Goal: Check status: Check status

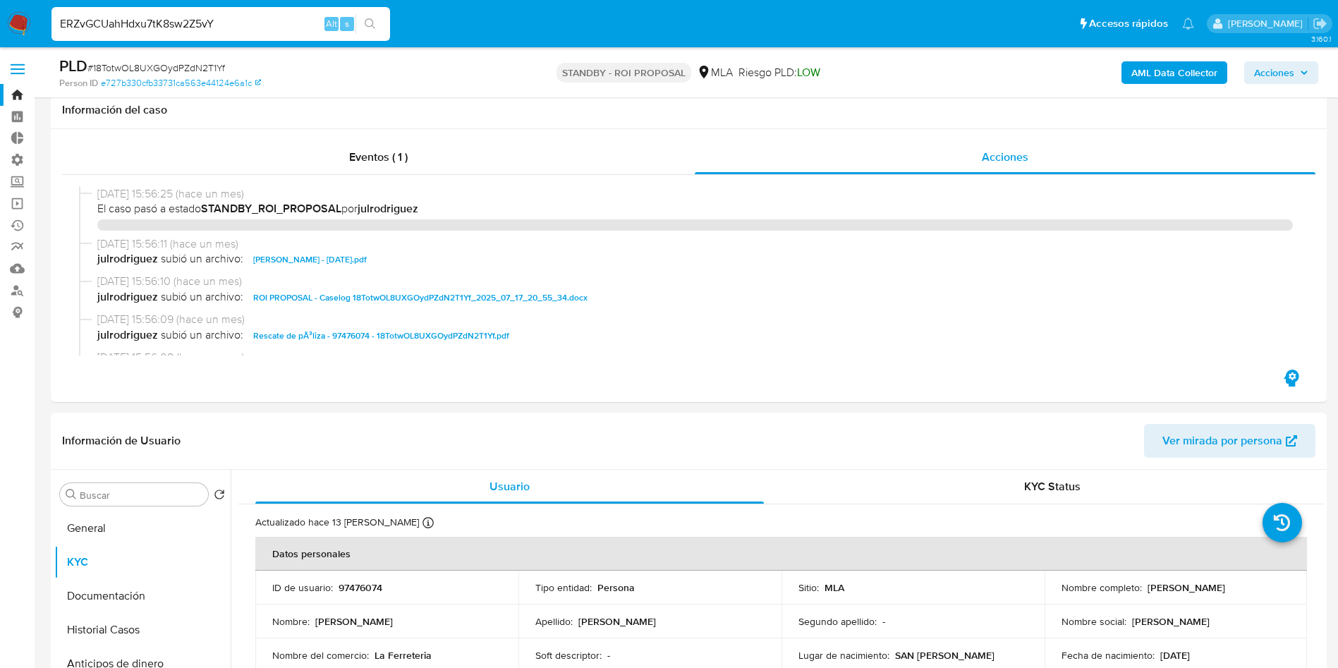
select select "10"
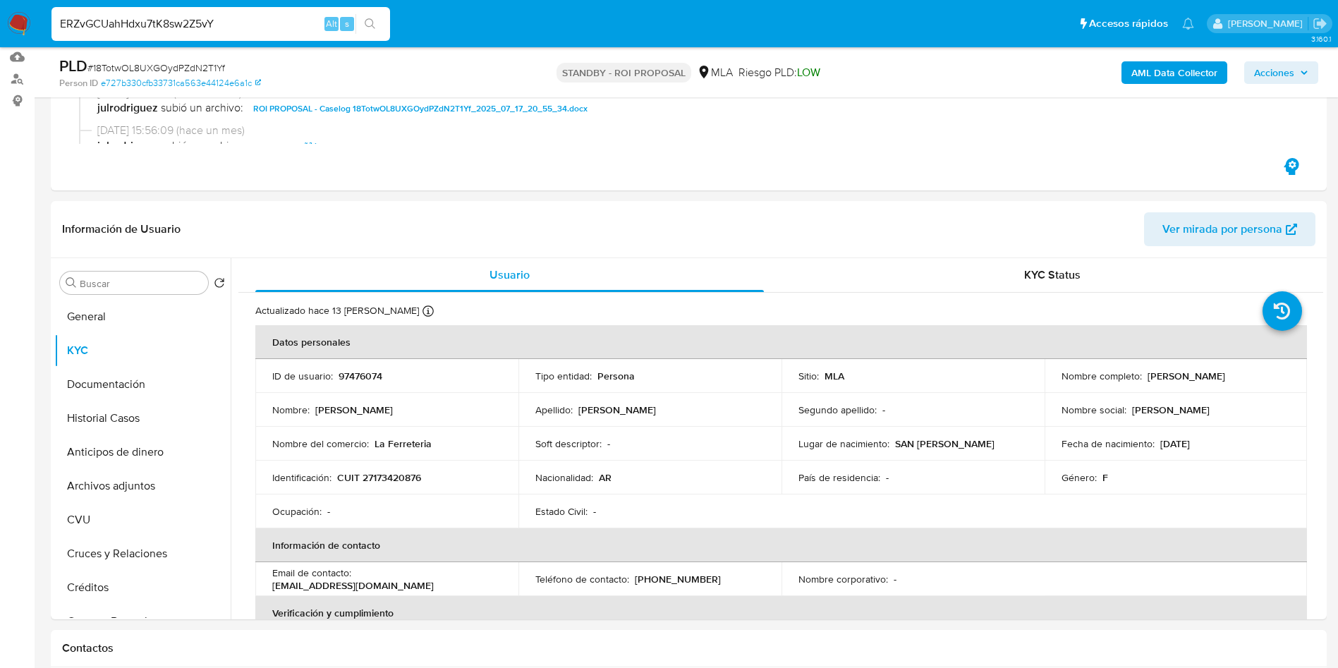
scroll to position [106, 0]
type input "ERZvGCUahHdxu7tK8sw2Z5vY"
click at [362, 28] on button "search-icon" at bounding box center [370, 24] width 29 height 20
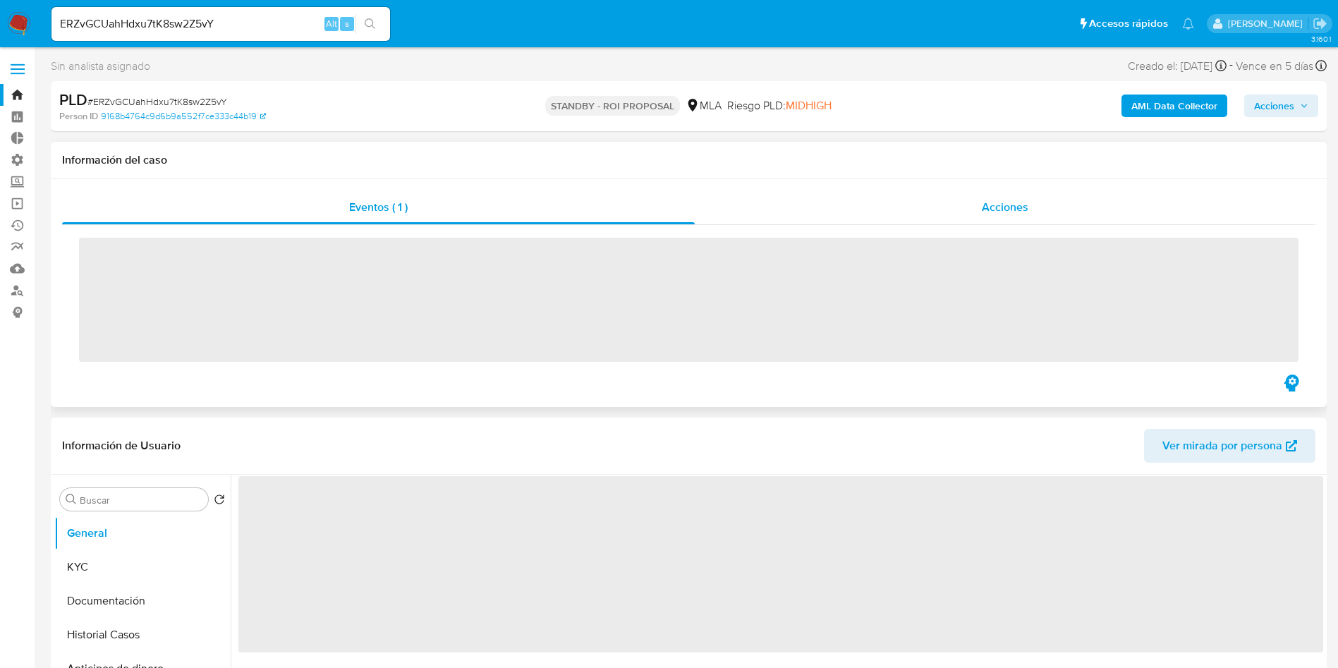
click at [1000, 209] on span "Acciones" at bounding box center [1005, 207] width 47 height 16
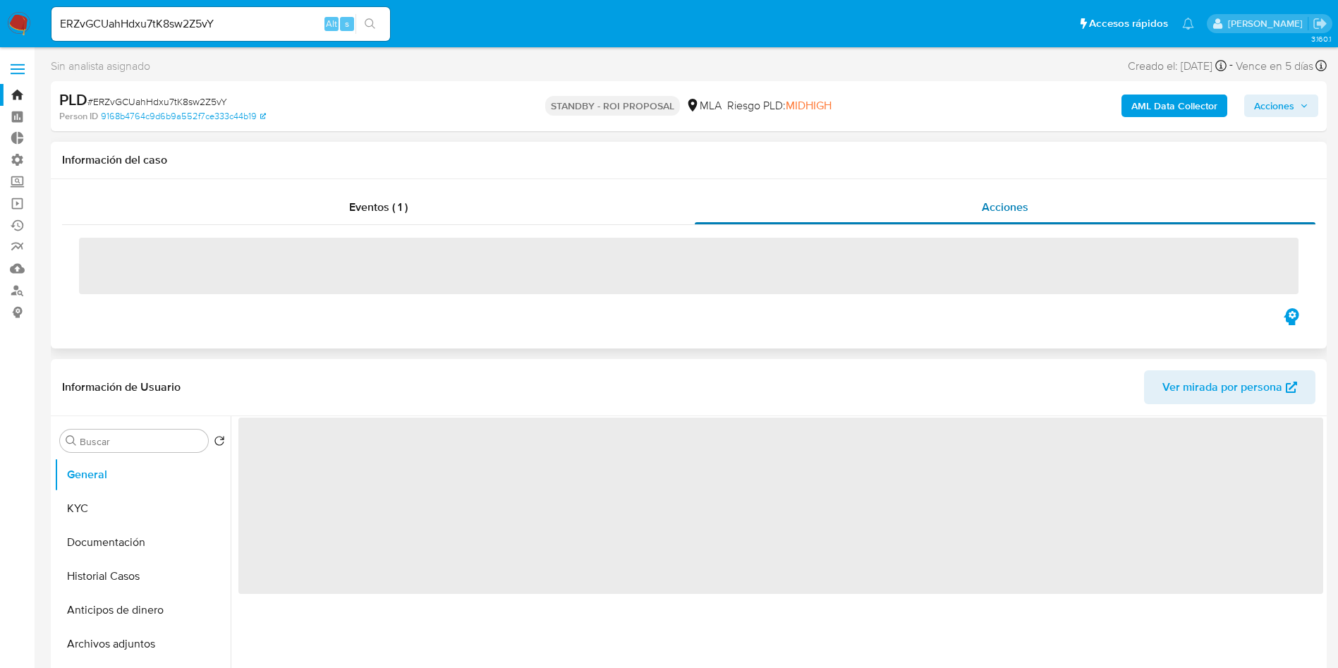
select select "10"
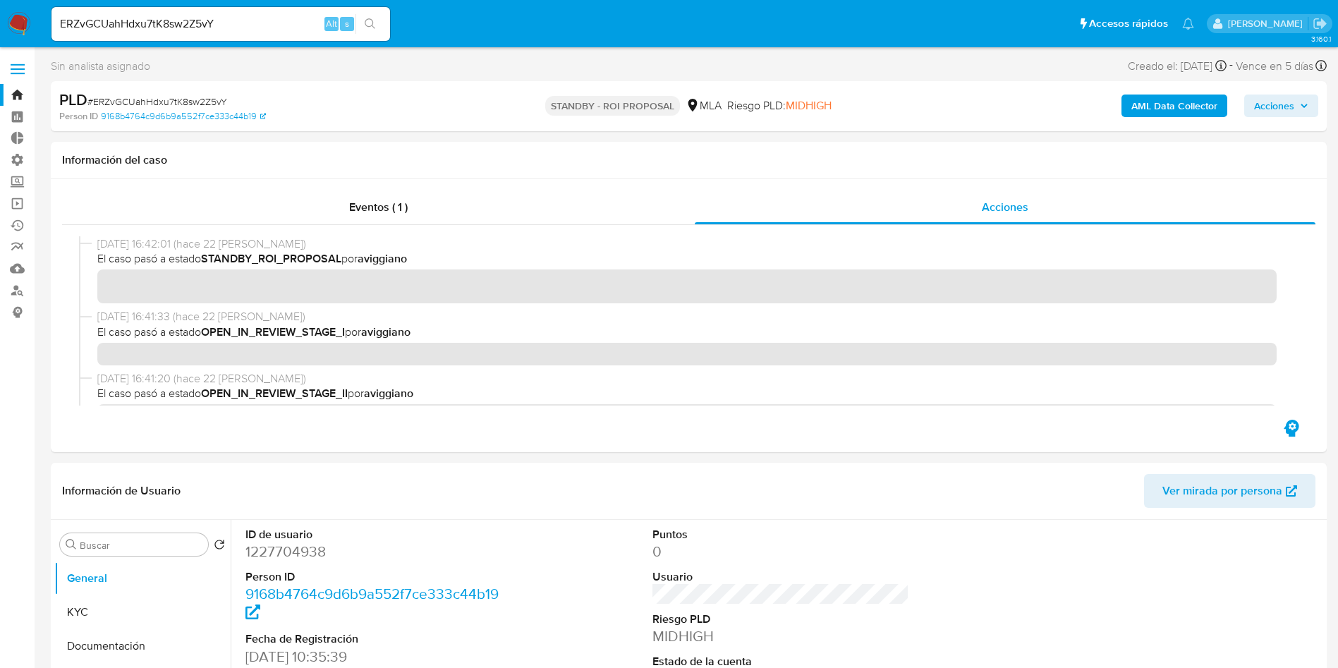
click at [150, 21] on input "ERZvGCUahHdxu7tK8sw2Z5vY" at bounding box center [221, 24] width 339 height 18
paste input "45s5FVNtPpxwFtGIaD5PFAYu"
type input "45s5FVNtPpxwFtGIaD5PFAYu"
click at [380, 27] on button "search-icon" at bounding box center [370, 24] width 29 height 20
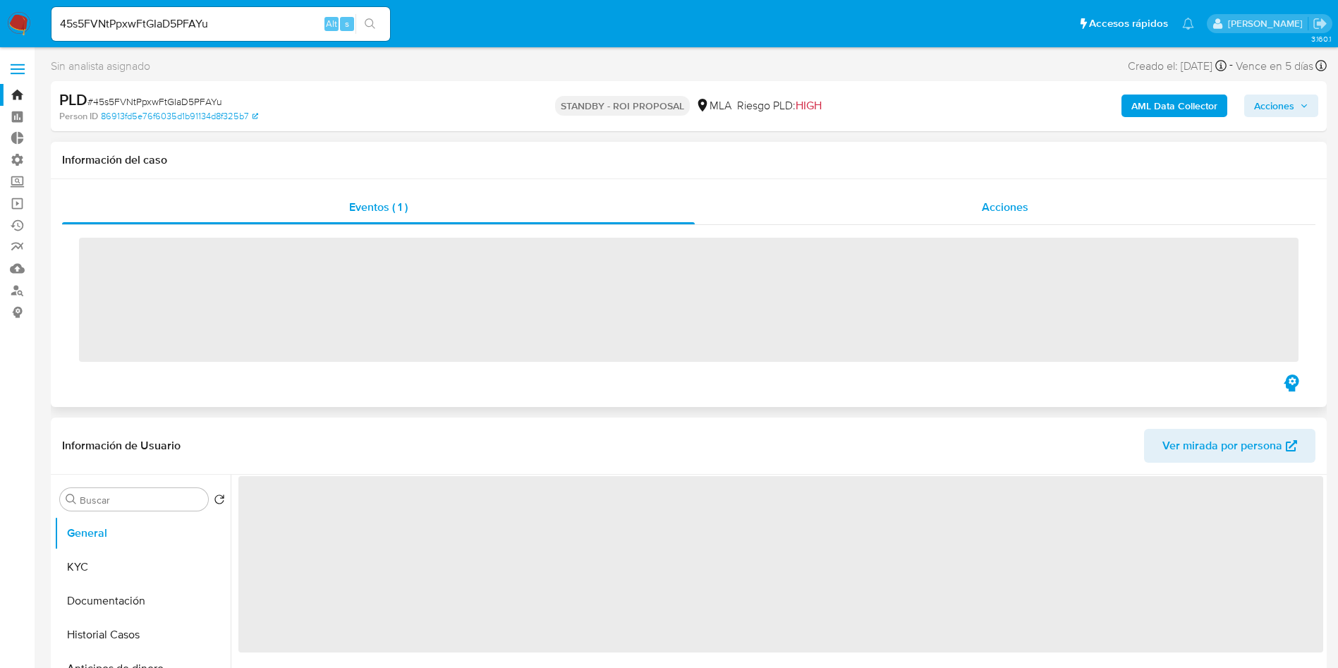
click at [962, 219] on div "Acciones" at bounding box center [1005, 207] width 621 height 34
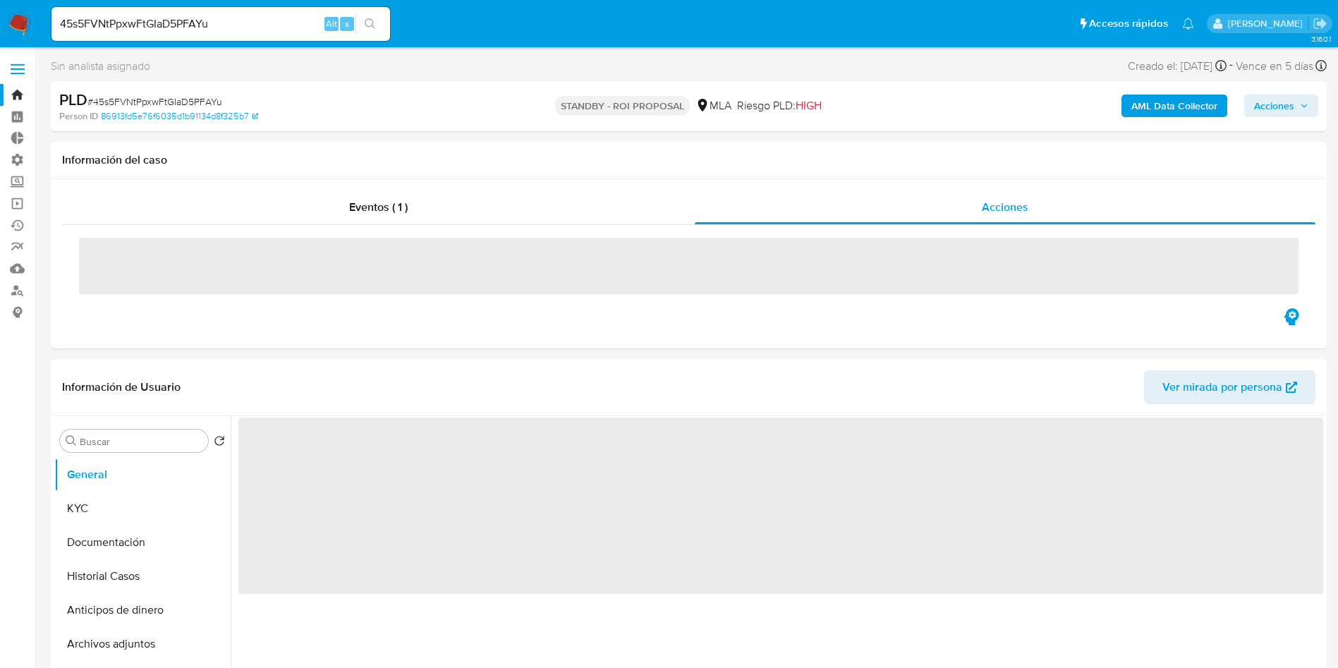
select select "10"
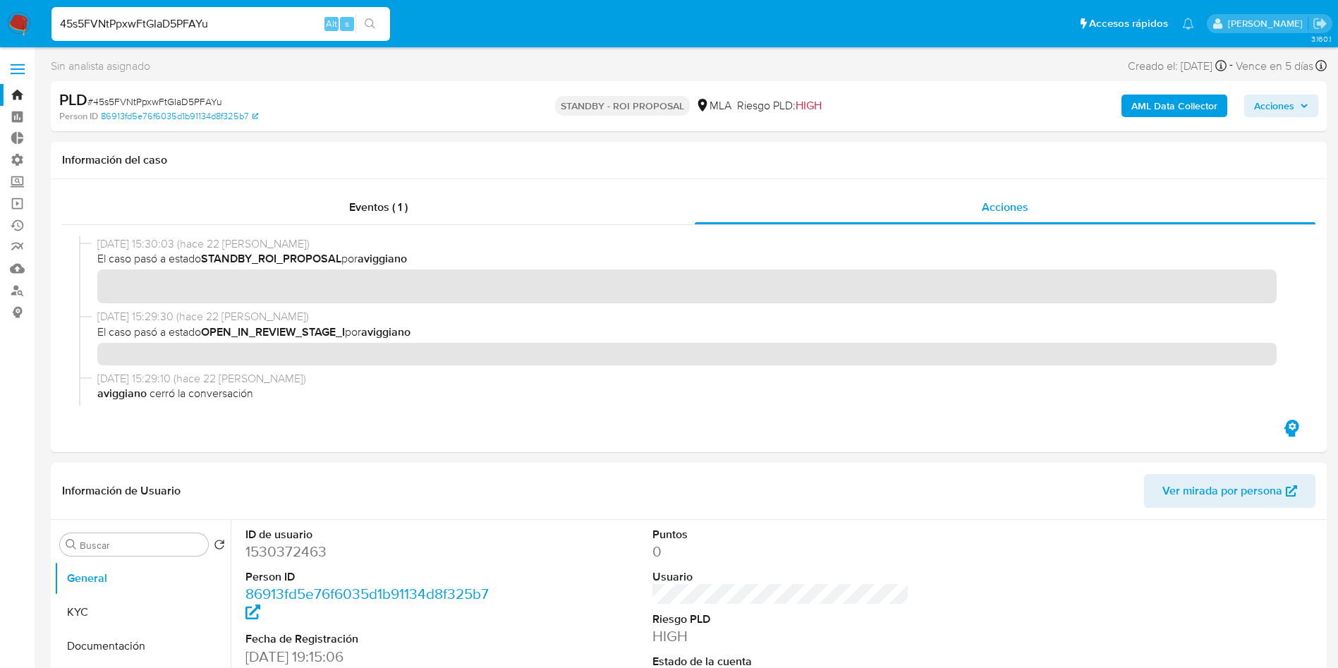
click at [169, 20] on input "45s5FVNtPpxwFtGIaD5PFAYu" at bounding box center [221, 24] width 339 height 18
paste input "RBISq2Tc9vsp8GJl3onimhfp"
type input "RBISq2Tc9vsp8GJl3onimhfp"
click at [380, 20] on button "search-icon" at bounding box center [370, 24] width 29 height 20
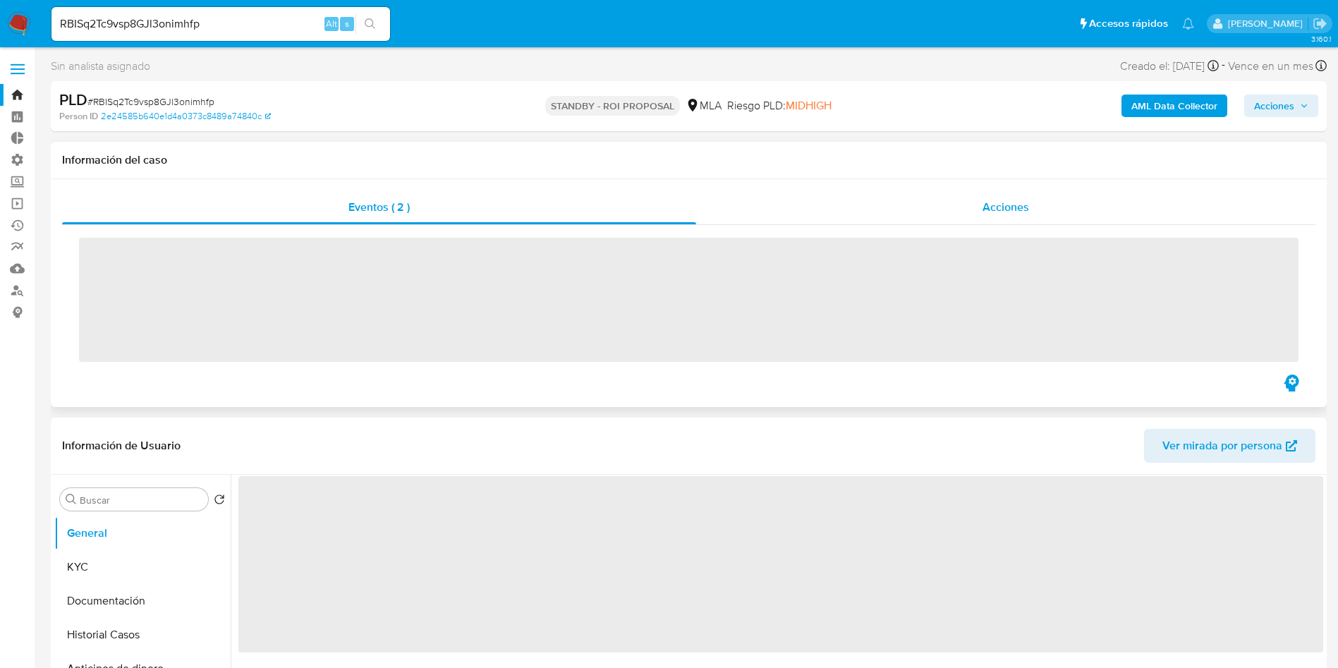
click at [979, 202] on div "Acciones" at bounding box center [1005, 207] width 619 height 34
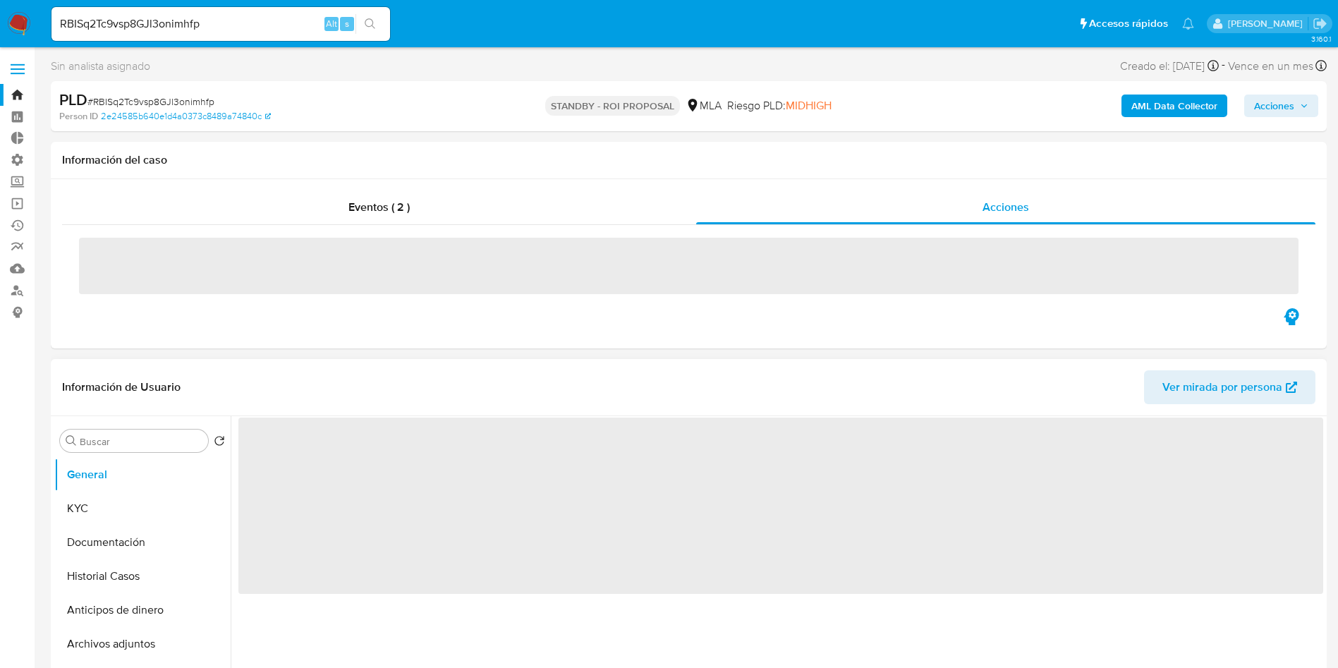
select select "10"
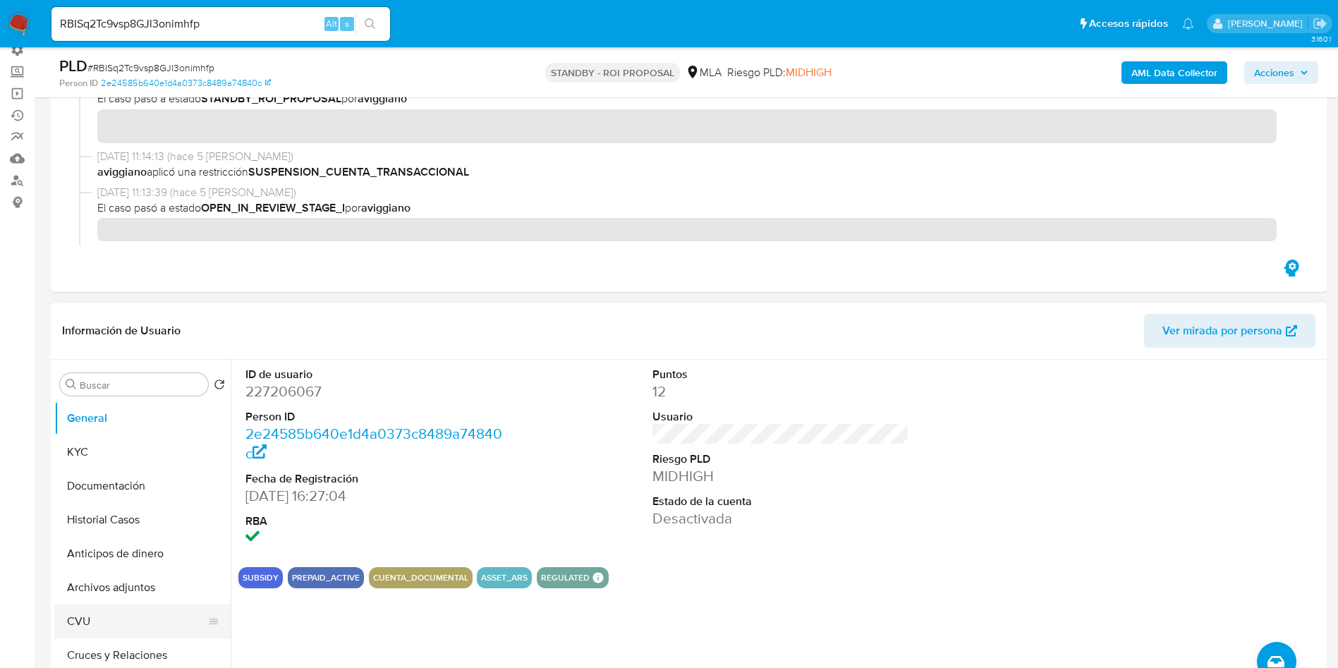
scroll to position [317, 0]
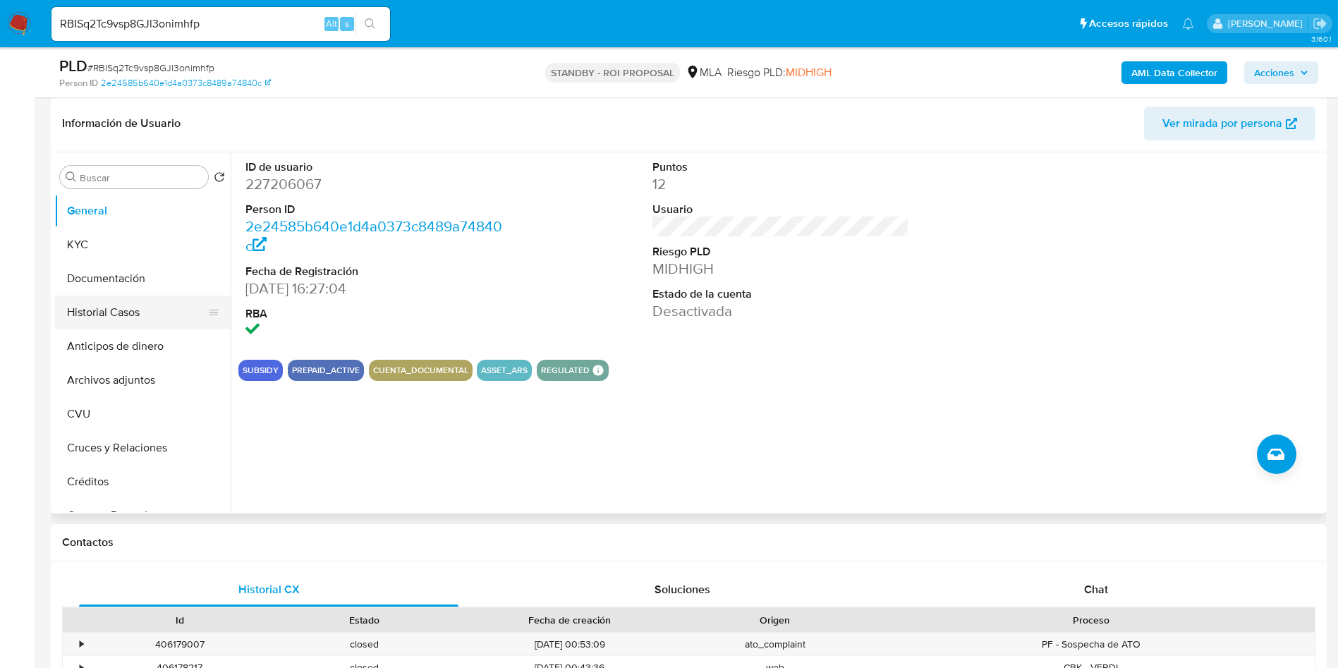
click at [110, 303] on button "Historial Casos" at bounding box center [136, 313] width 165 height 34
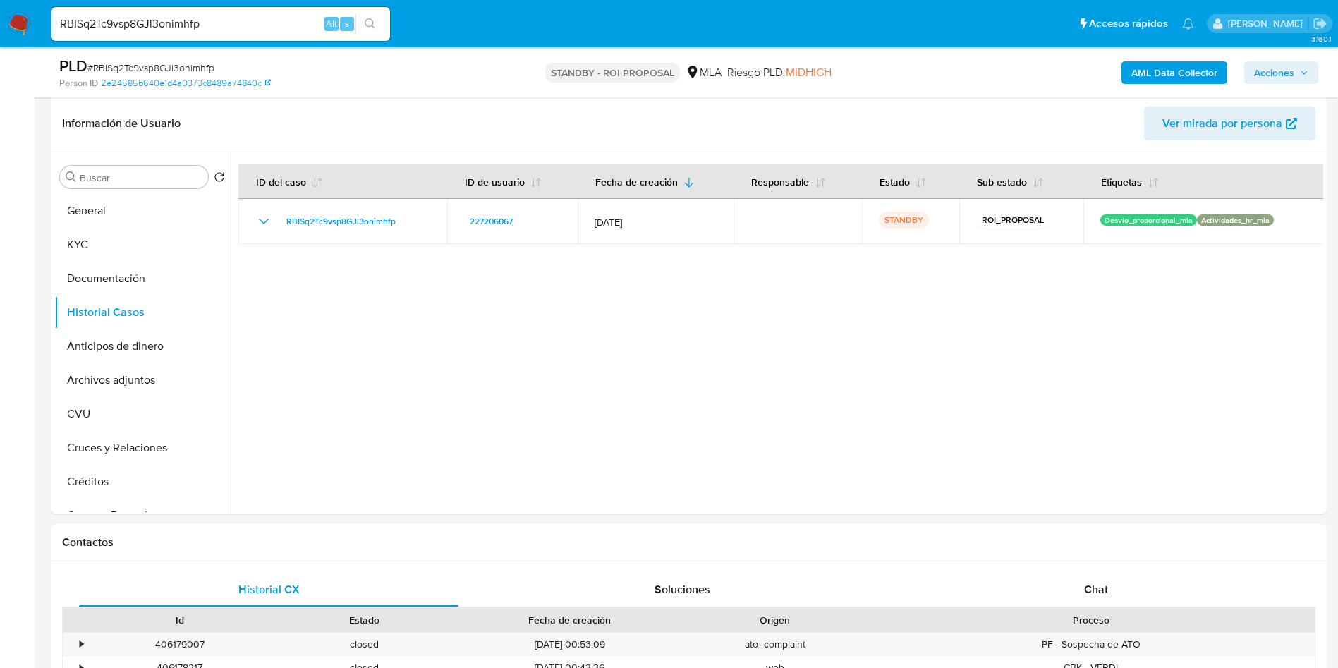
click at [210, 23] on input "RBISq2Tc9vsp8GJl3onimhfp" at bounding box center [221, 24] width 339 height 18
paste input "YE1PMfZ3LA6nEZ1UDOnEypUI"
type input "YE1PMfZ3LA6nEZ1UDOnEypUI"
click at [373, 32] on button "search-icon" at bounding box center [370, 24] width 29 height 20
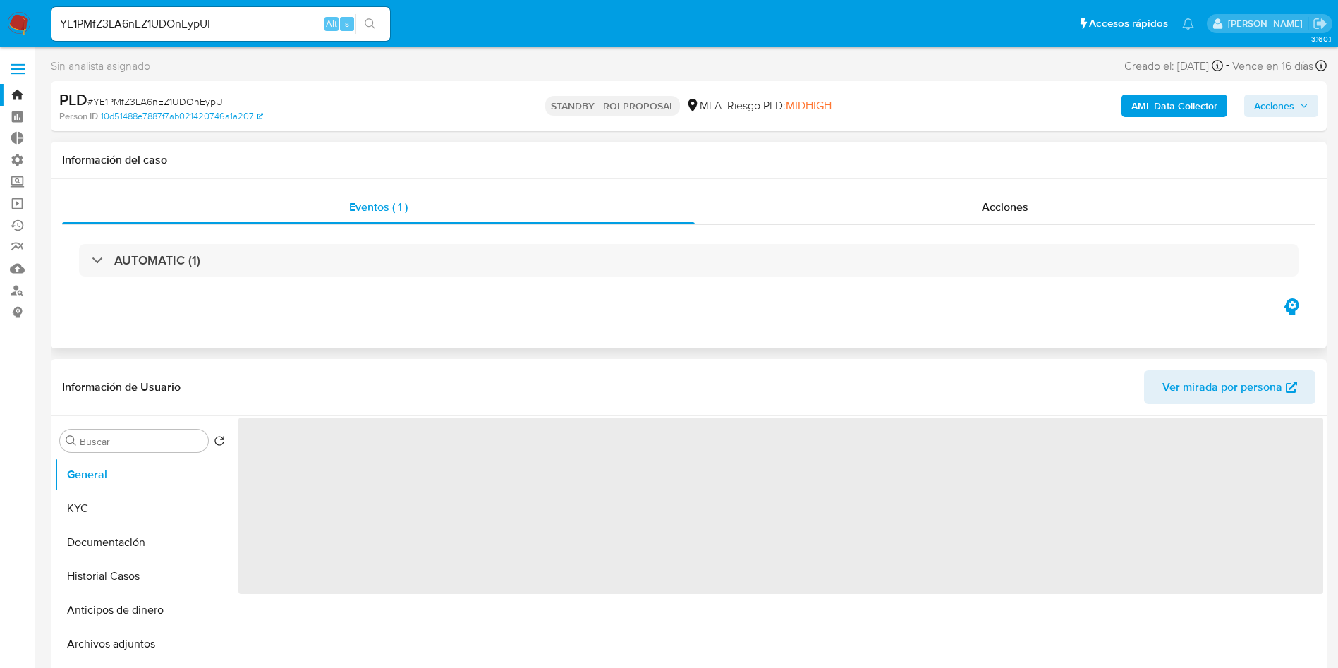
select select "10"
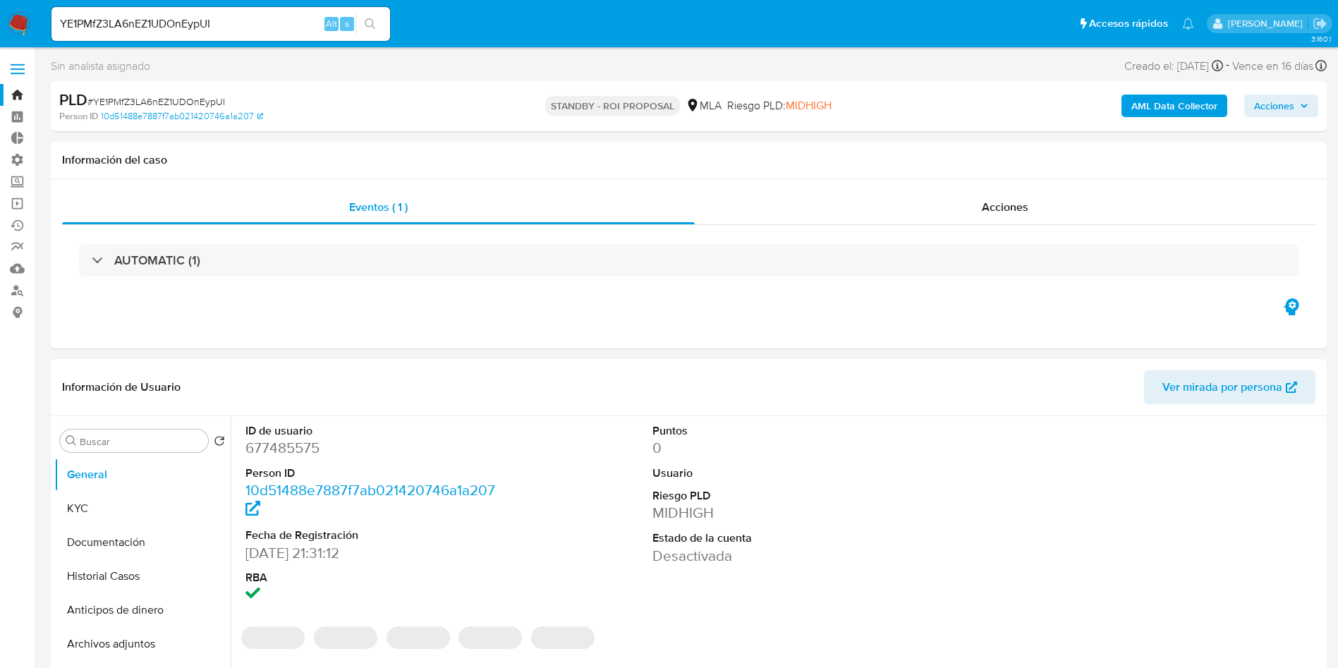
select select "10"
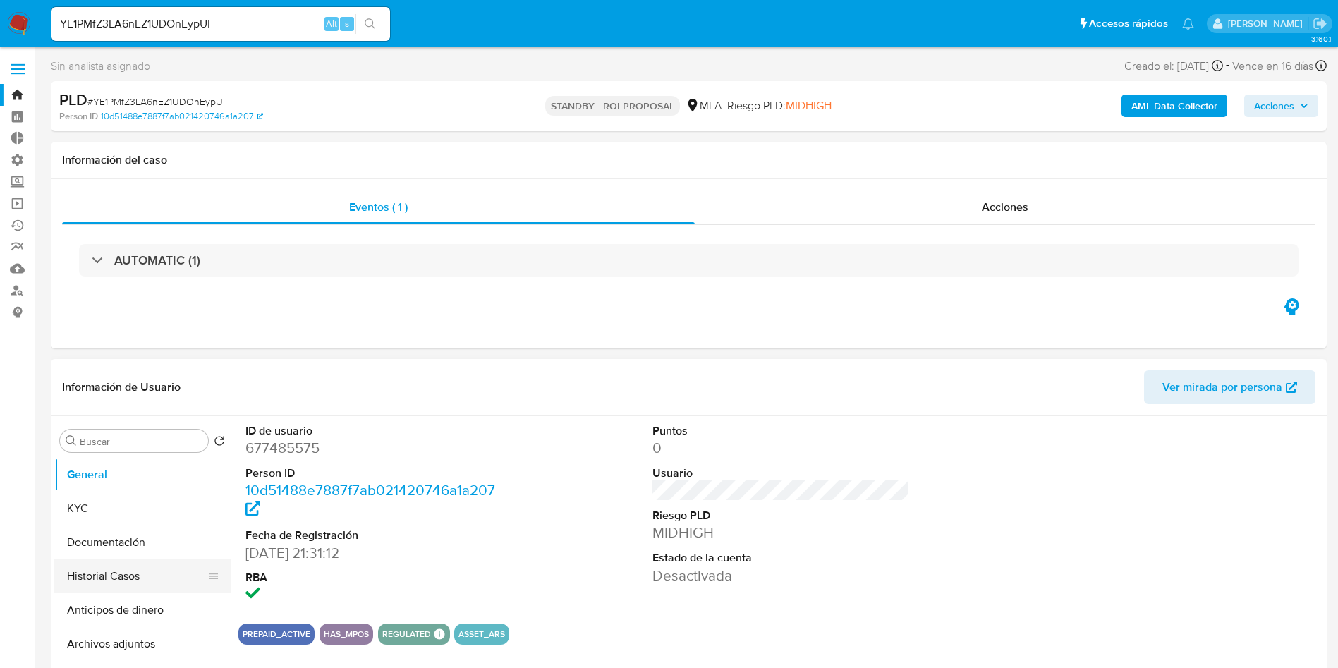
click at [111, 581] on button "Historial Casos" at bounding box center [136, 576] width 165 height 34
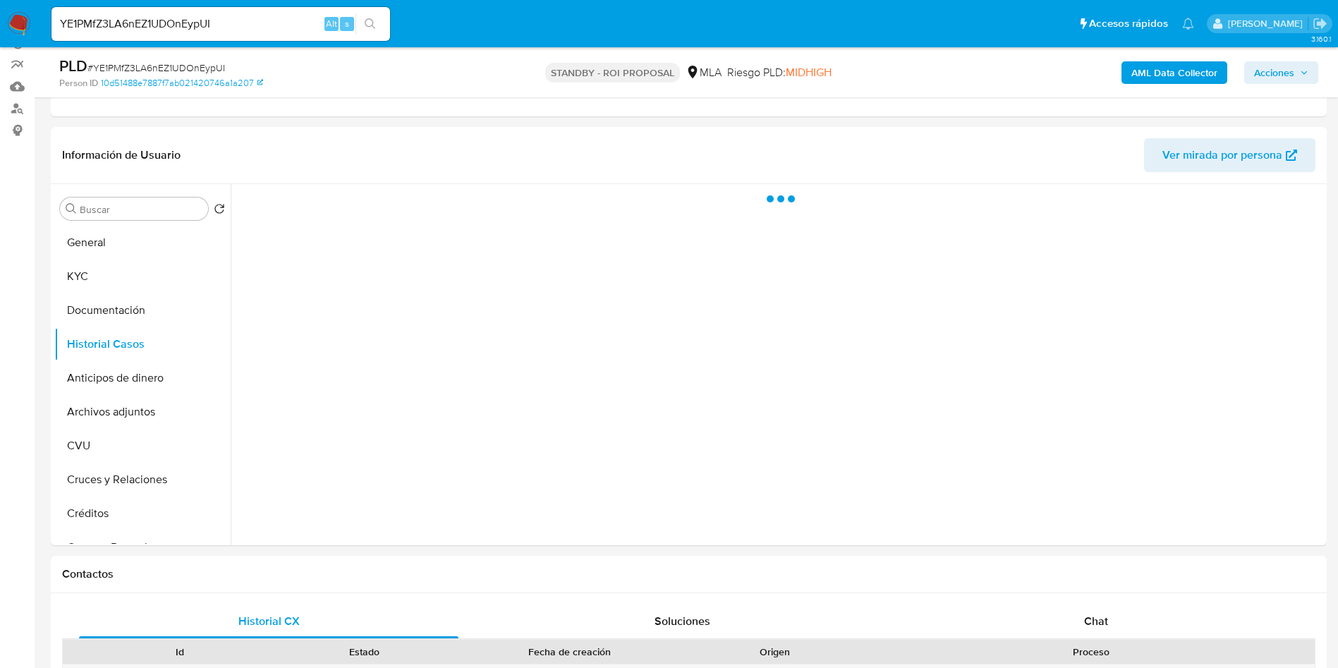
scroll to position [212, 0]
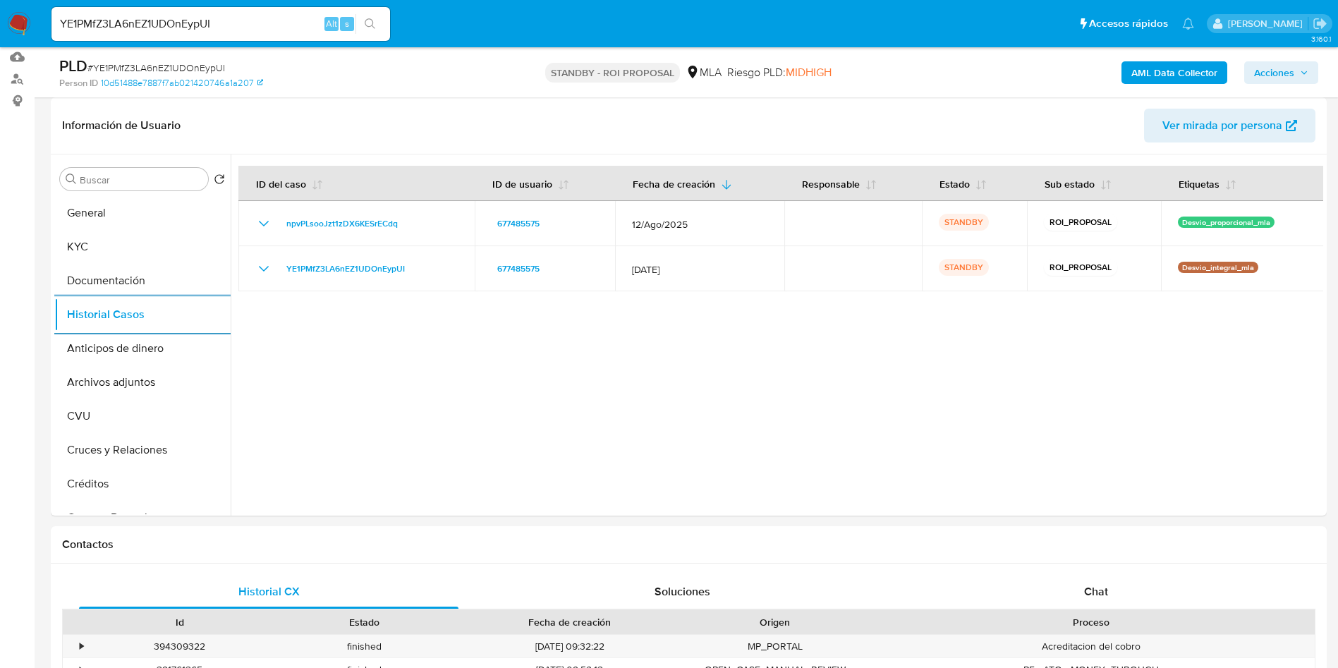
click at [214, 25] on input "YE1PMfZ3LA6nEZ1UDOnEypUI" at bounding box center [221, 24] width 339 height 18
click at [213, 25] on input "YE1PMfZ3LA6nEZ1UDOnEypUI" at bounding box center [221, 24] width 339 height 18
paste input "vmghg3NFzVuVCYhHNOGC1vaH"
type input "vmghg3NFzVuVCYhHNOGC1vaH"
click at [382, 18] on button "search-icon" at bounding box center [370, 24] width 29 height 20
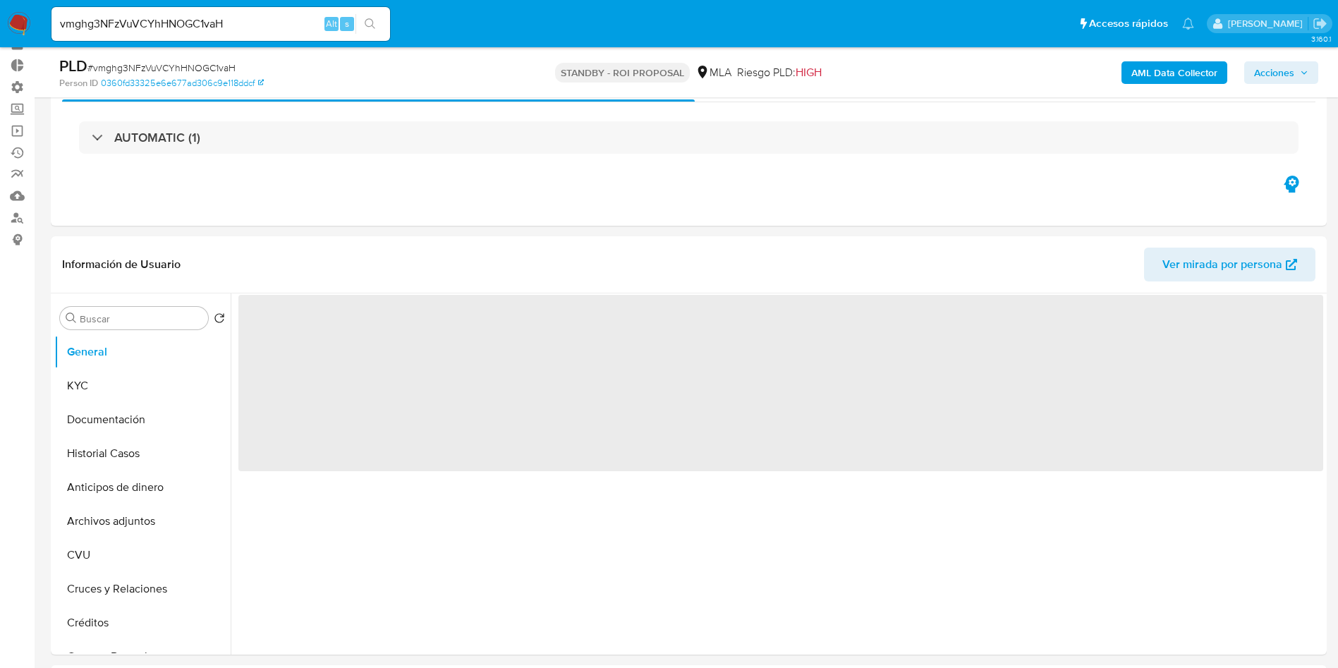
scroll to position [106, 0]
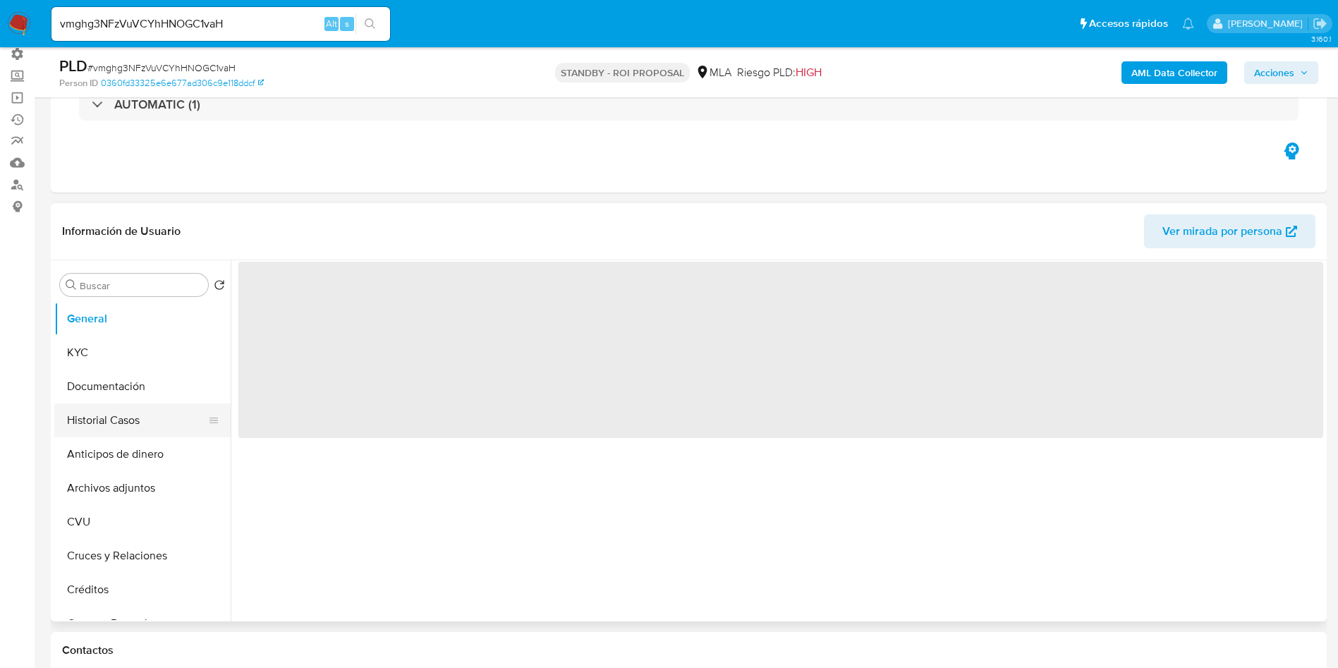
select select "10"
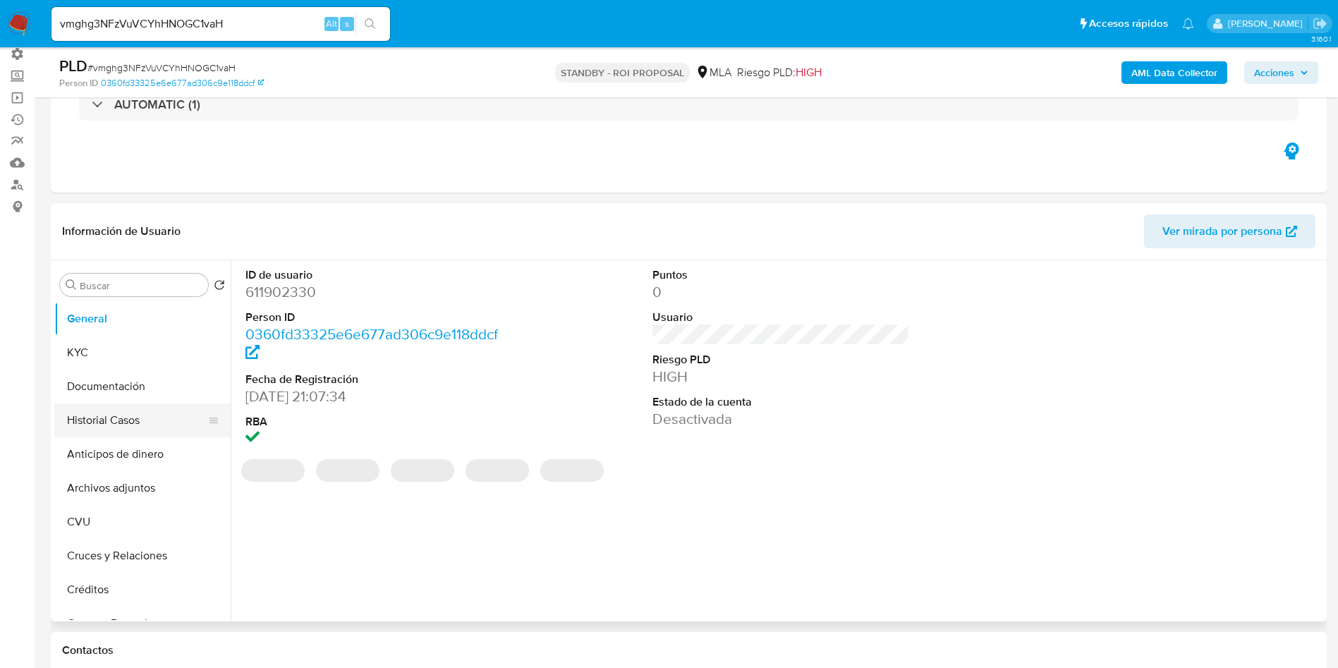
click at [80, 413] on button "Historial Casos" at bounding box center [136, 421] width 165 height 34
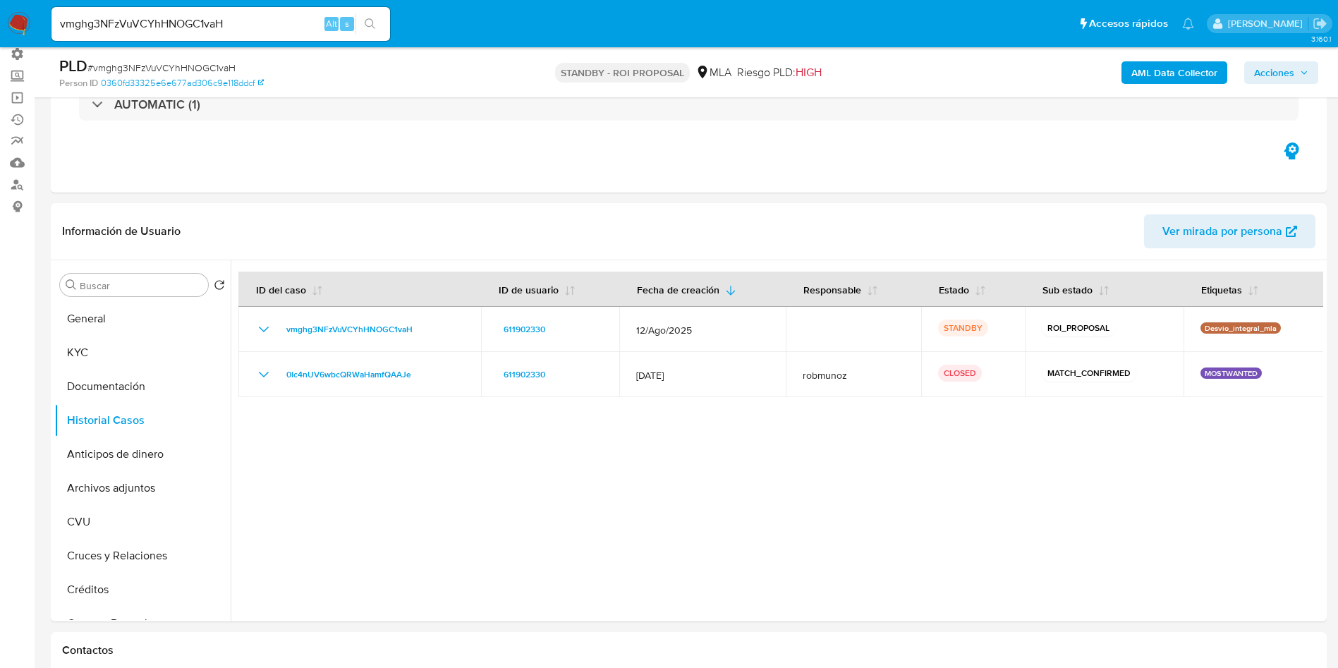
click at [193, 13] on div "vmghg3NFzVuVCYhHNOGC1vaH Alt s" at bounding box center [221, 24] width 339 height 34
click at [188, 23] on input "vmghg3NFzVuVCYhHNOGC1vaH" at bounding box center [221, 24] width 339 height 18
paste input "GDMKxgeRxZ8FkjvZYovq6ZIv"
type input "GDMKxgeRxZ8FkjvZYovq6ZIv"
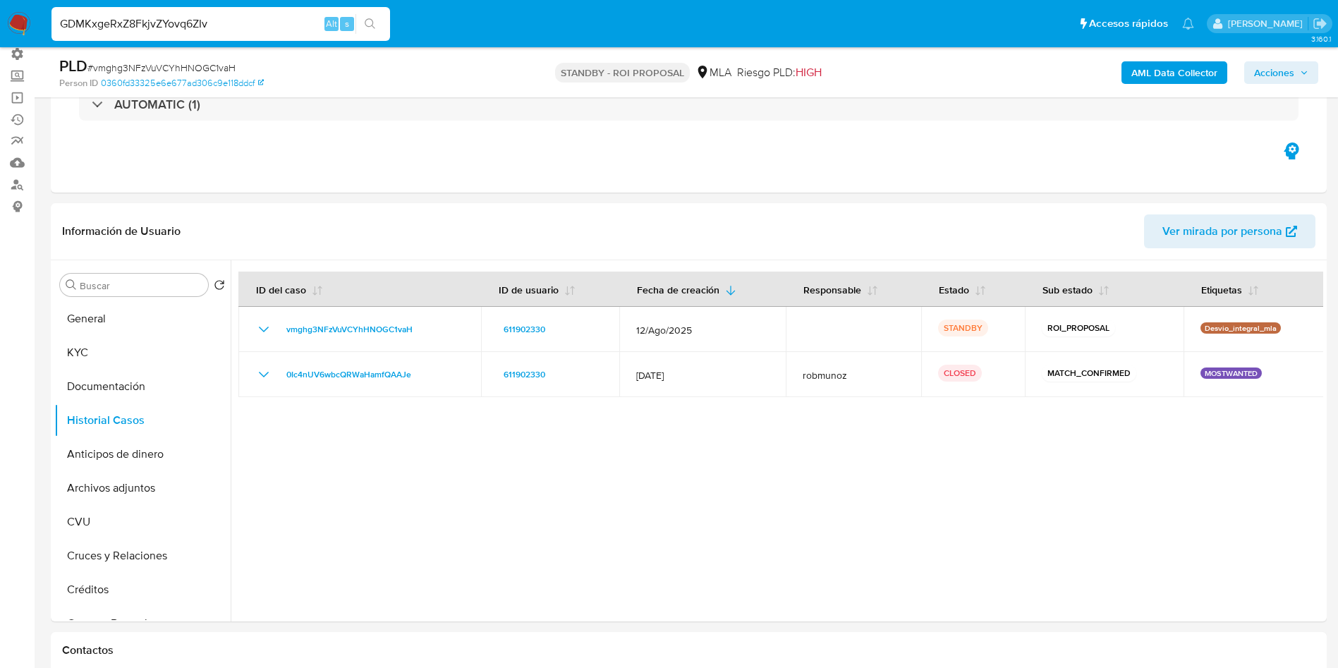
click at [376, 18] on icon "search-icon" at bounding box center [370, 23] width 11 height 11
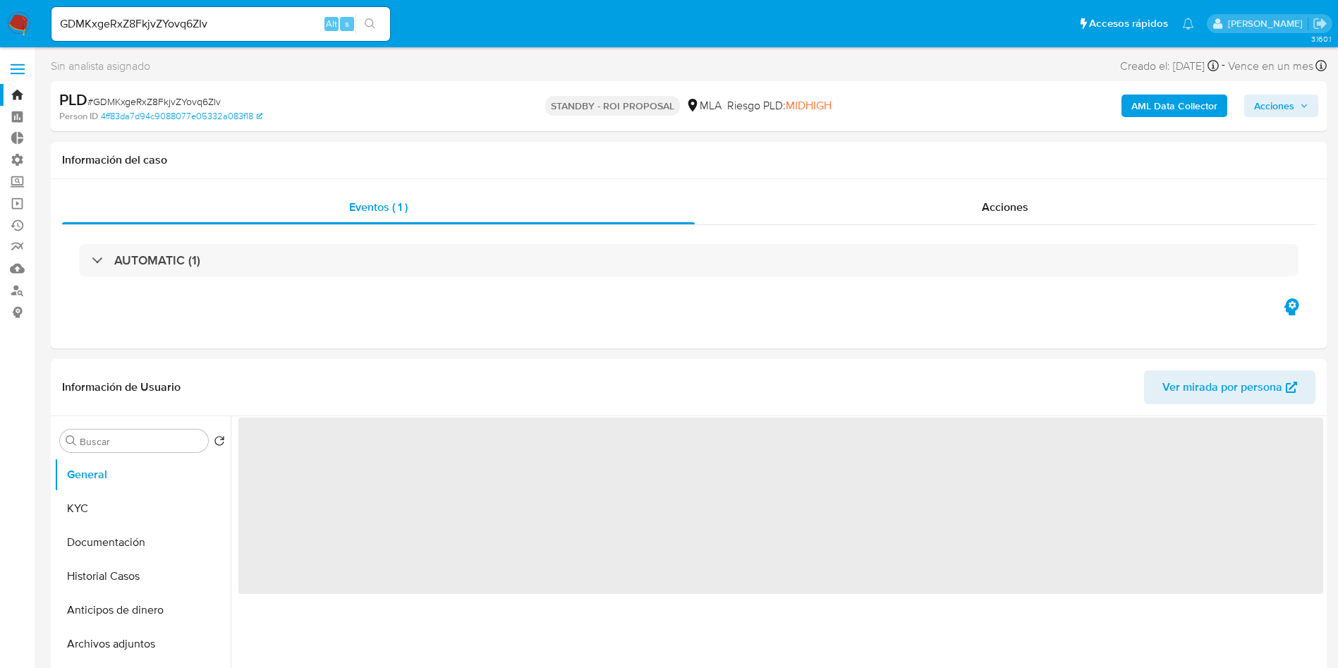
select select "10"
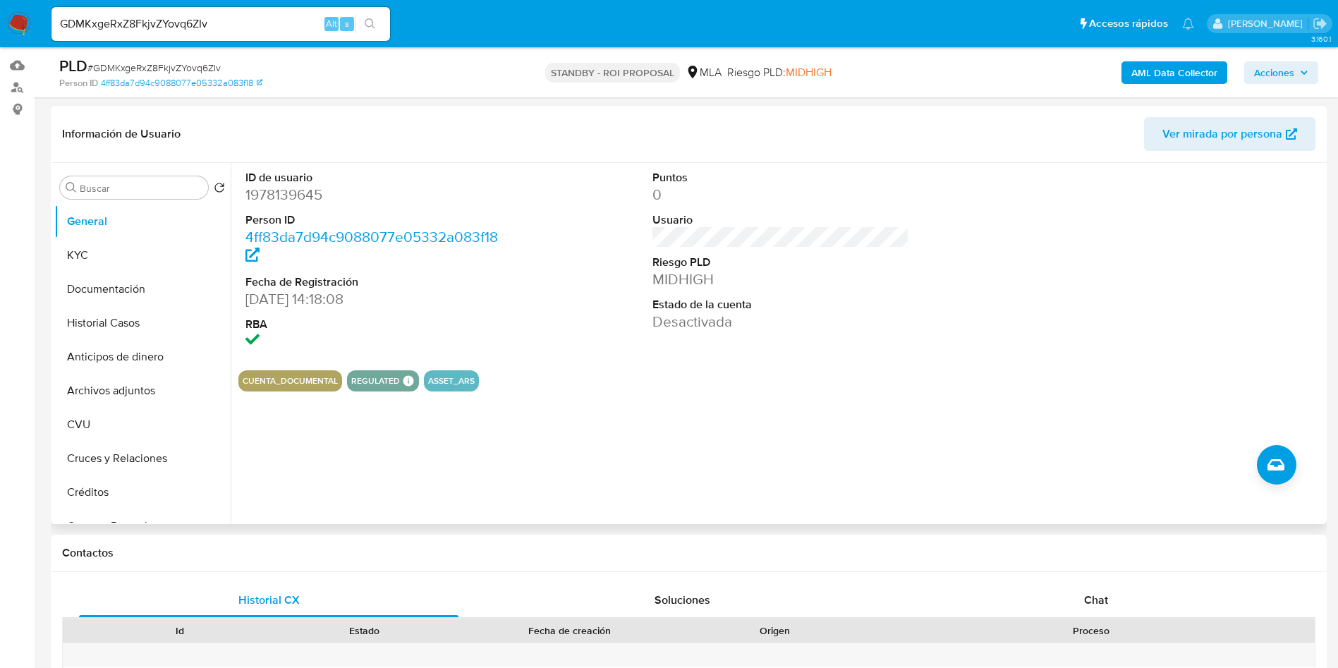
scroll to position [212, 0]
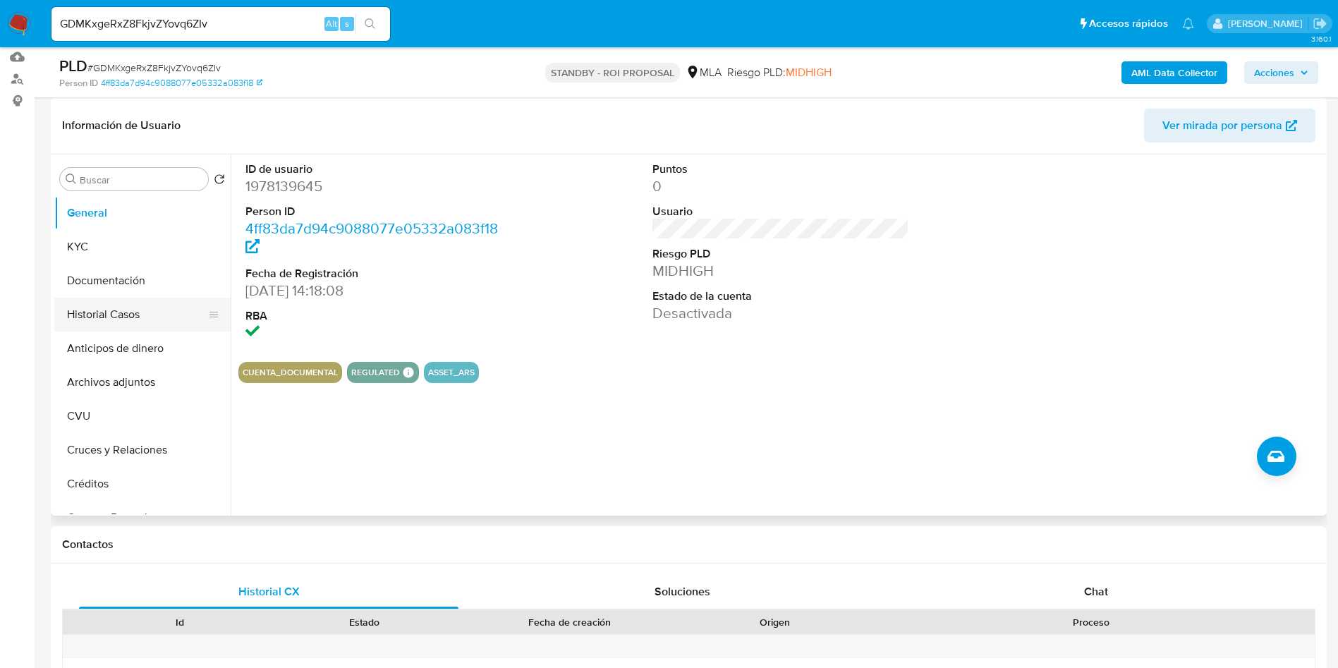
click at [95, 312] on button "Historial Casos" at bounding box center [136, 315] width 165 height 34
